Goal: Understand process/instructions

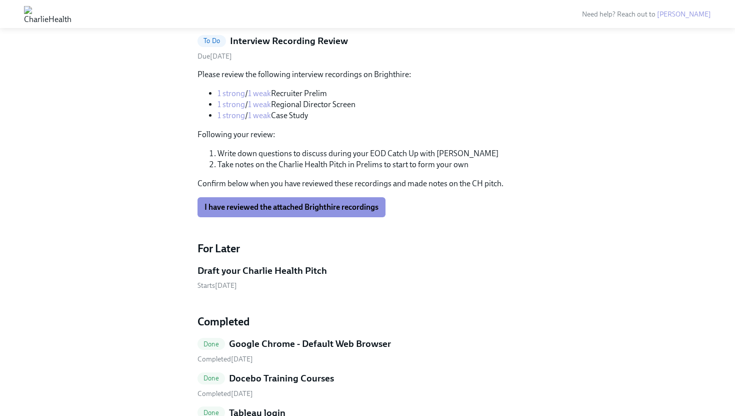
scroll to position [804, 0]
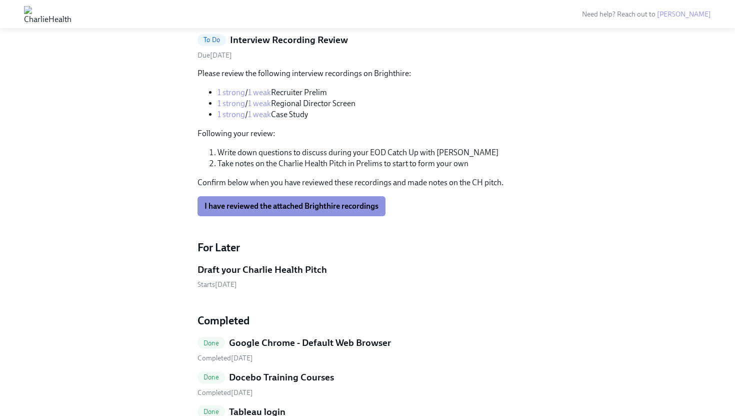
click at [299, 270] on h5 "Draft your Charlie Health Pitch" at bounding box center [263, 269] width 130 height 13
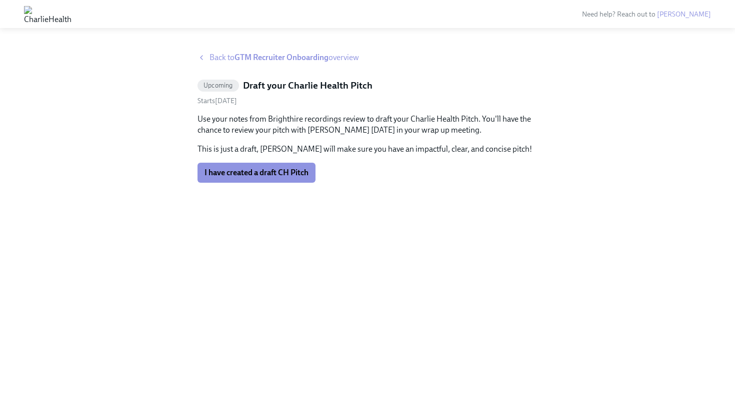
click at [265, 63] on span "Back to GTM Recruiter Onboarding overview" at bounding box center [285, 57] width 150 height 11
